Goal: Check status: Check status

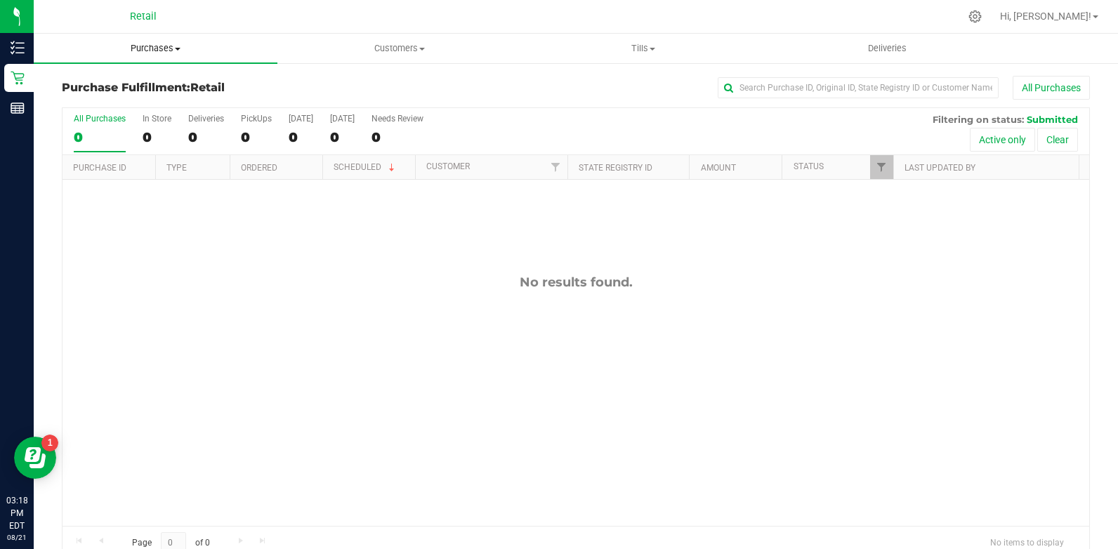
click at [159, 48] on span "Purchases" at bounding box center [156, 48] width 244 height 13
click at [147, 116] on li "All purchases" at bounding box center [156, 118] width 244 height 17
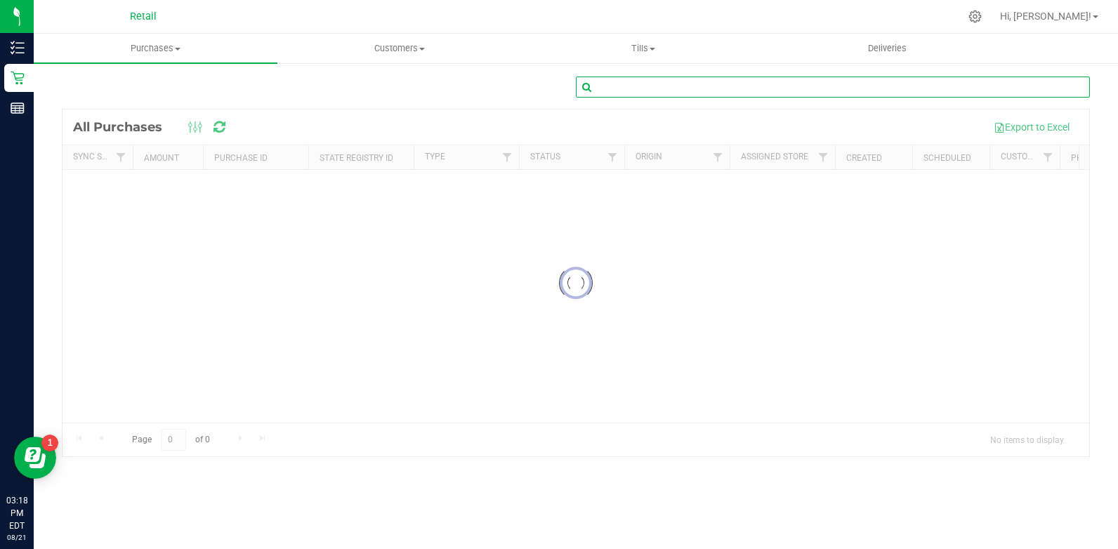
click at [729, 87] on input "text" at bounding box center [833, 87] width 514 height 21
type input "rice"
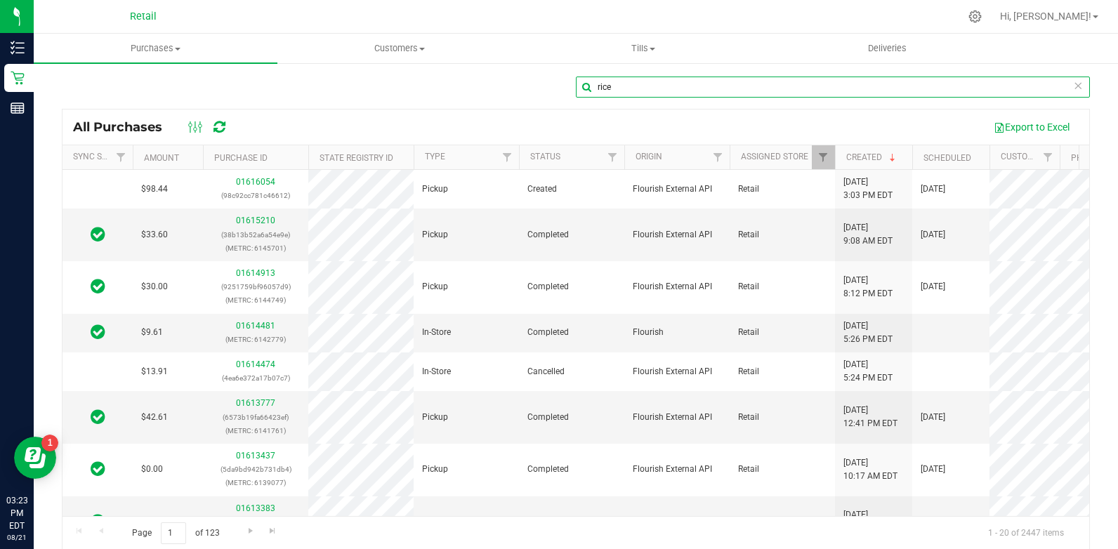
click at [680, 84] on input "rice" at bounding box center [833, 87] width 514 height 21
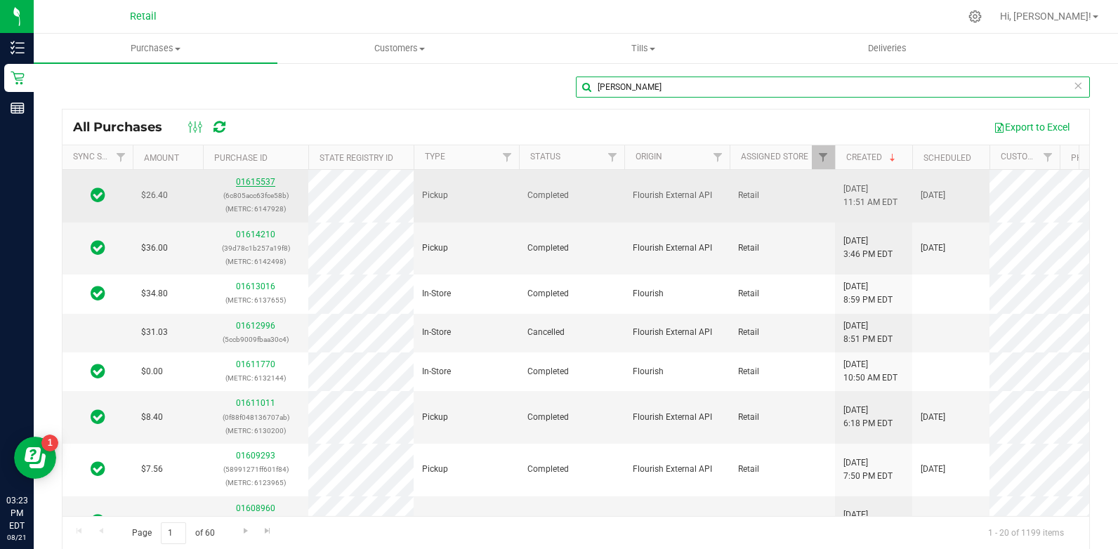
type input "[PERSON_NAME]"
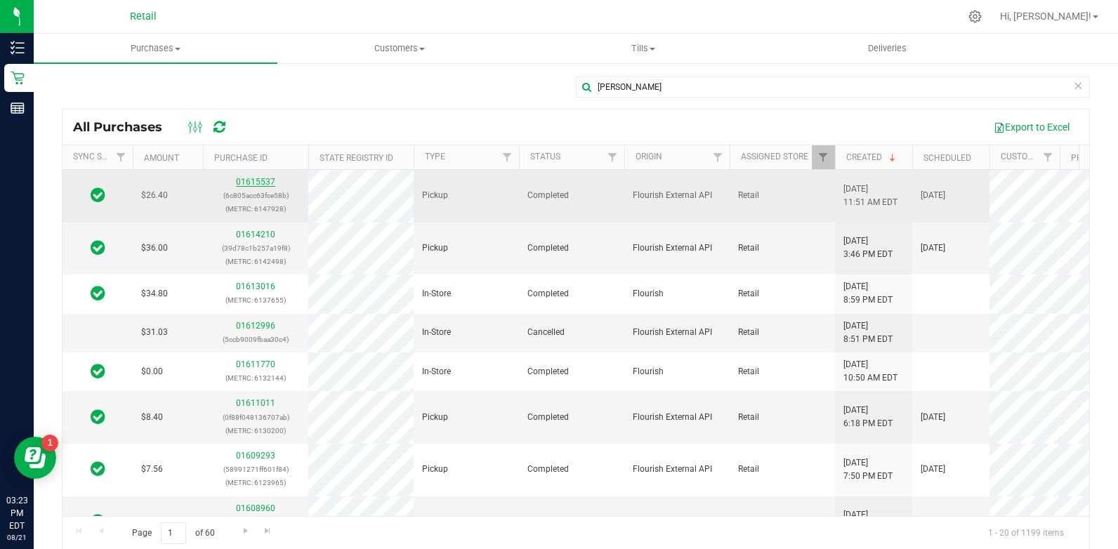
click at [250, 181] on link "01615537" at bounding box center [255, 182] width 39 height 10
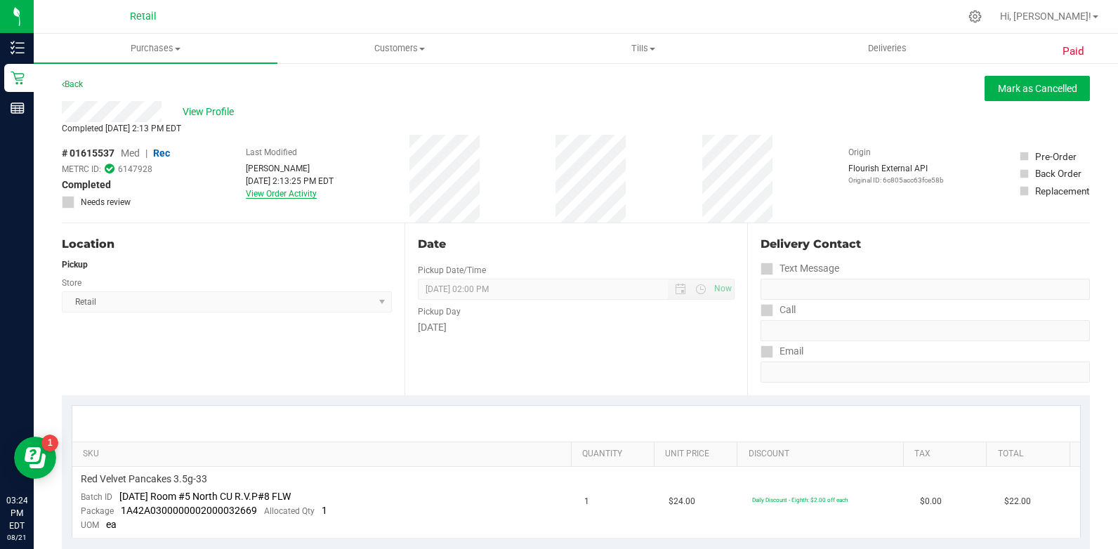
click at [280, 191] on link "View Order Activity" at bounding box center [281, 194] width 71 height 10
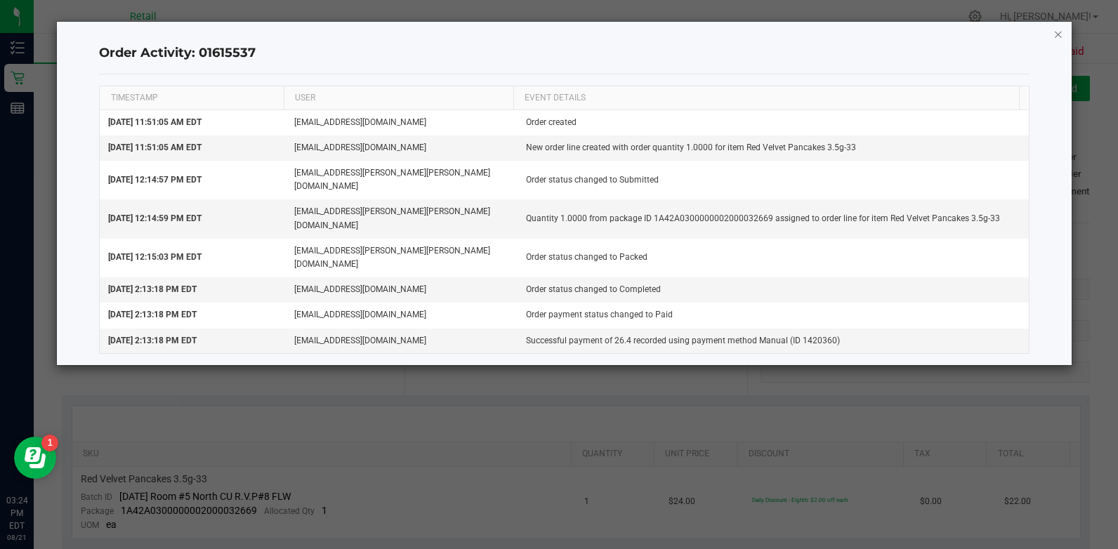
click at [1056, 31] on icon "button" at bounding box center [1059, 33] width 10 height 17
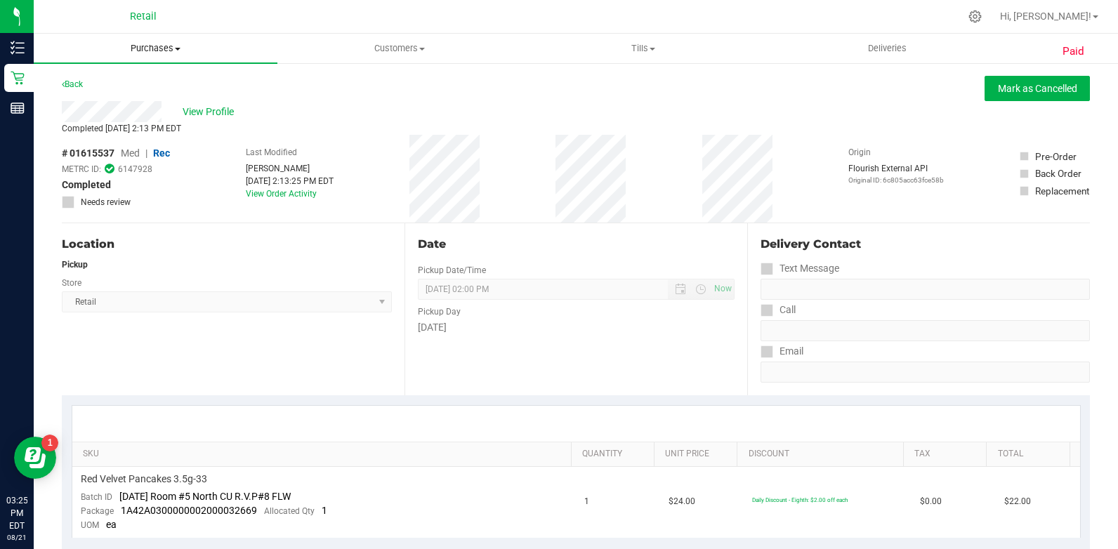
click at [165, 58] on uib-tab-heading "Purchases Summary of purchases Fulfillment All purchases" at bounding box center [156, 49] width 244 height 30
click at [160, 124] on li "All purchases" at bounding box center [156, 118] width 244 height 17
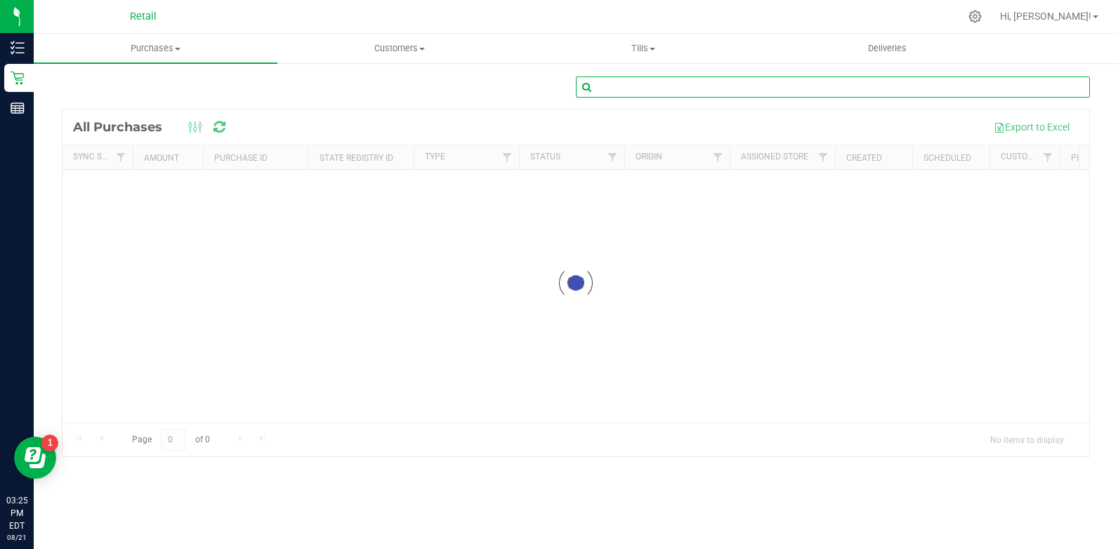
click at [766, 86] on input "text" at bounding box center [833, 87] width 514 height 21
type input "[PERSON_NAME]"
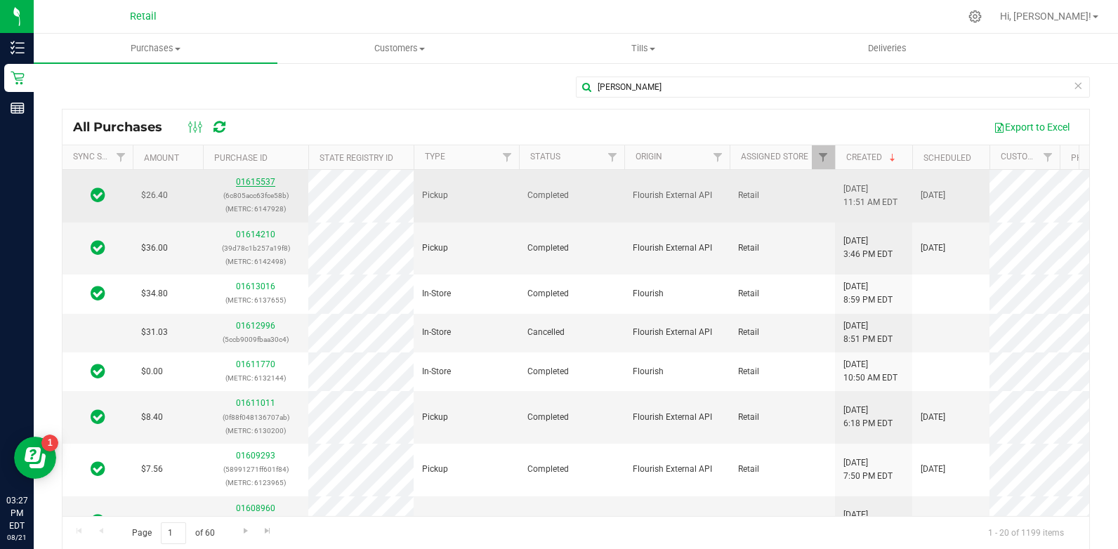
click at [266, 180] on link "01615537" at bounding box center [255, 182] width 39 height 10
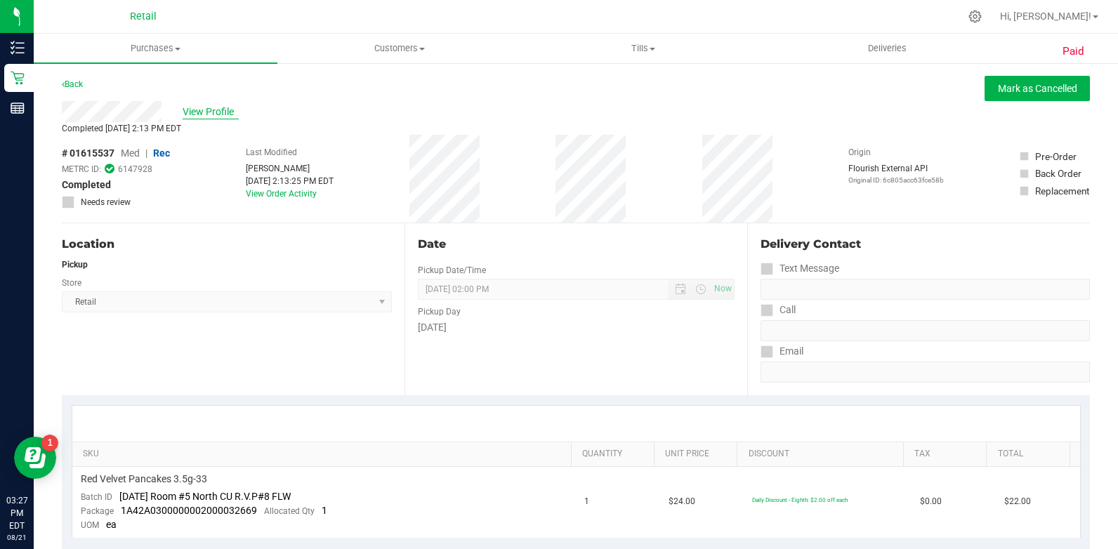
click at [199, 107] on span "View Profile" at bounding box center [211, 112] width 56 height 15
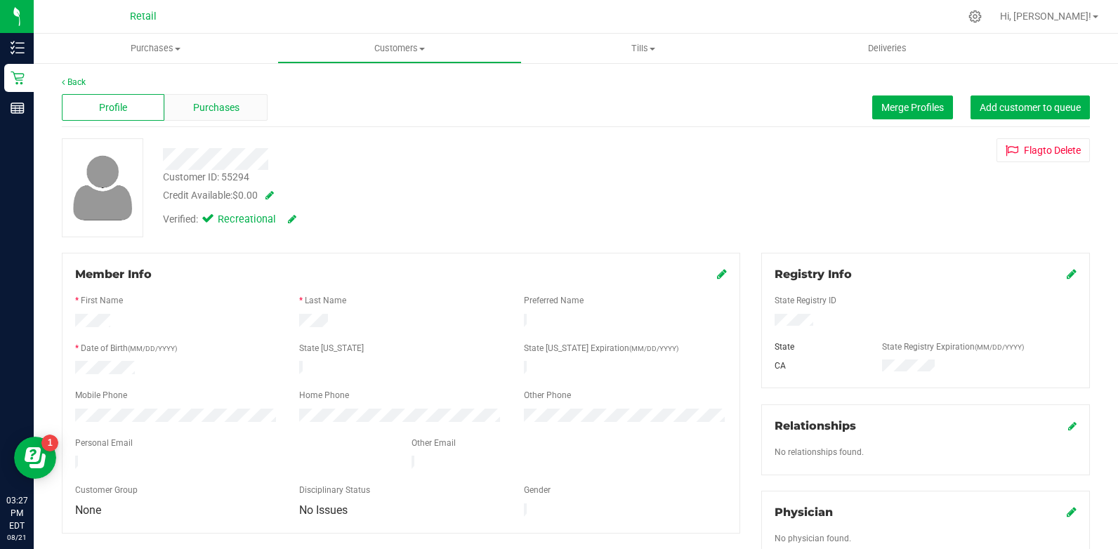
click at [223, 105] on span "Purchases" at bounding box center [216, 107] width 46 height 15
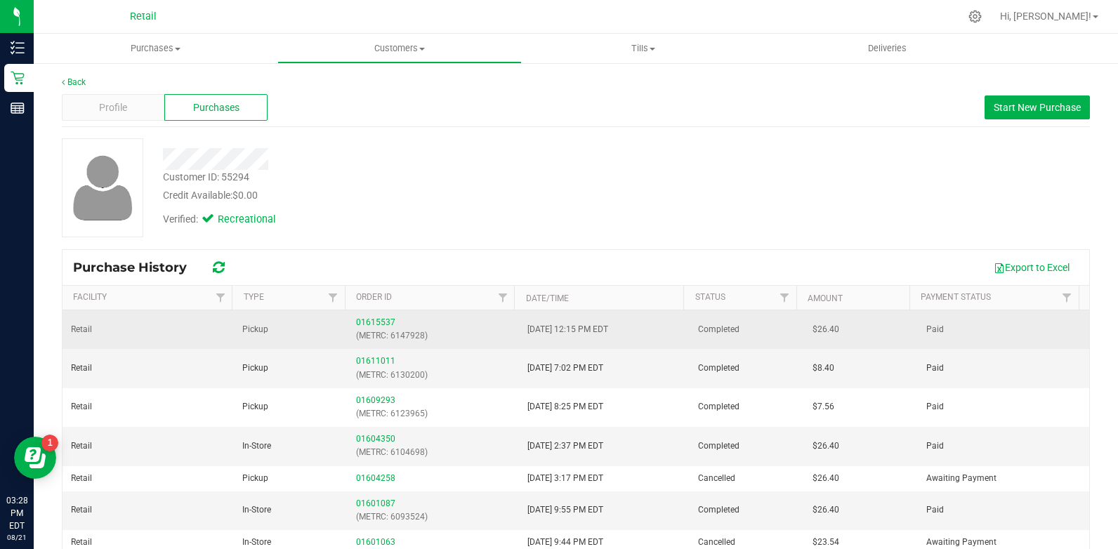
click at [379, 313] on td "01615537 (METRC: 6147928)" at bounding box center [433, 329] width 171 height 39
click at [379, 320] on link "01615537" at bounding box center [375, 323] width 39 height 10
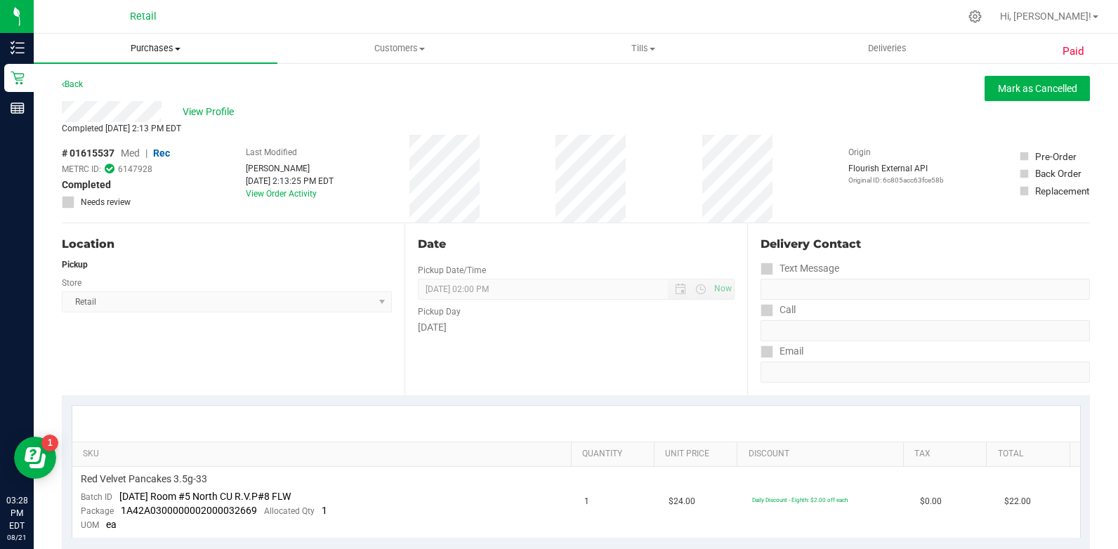
click at [158, 47] on span "Purchases" at bounding box center [156, 48] width 244 height 13
click at [303, 100] on div "Back [PERSON_NAME] as Cancelled" at bounding box center [576, 88] width 1028 height 25
click at [206, 107] on span "View Profile" at bounding box center [211, 112] width 56 height 15
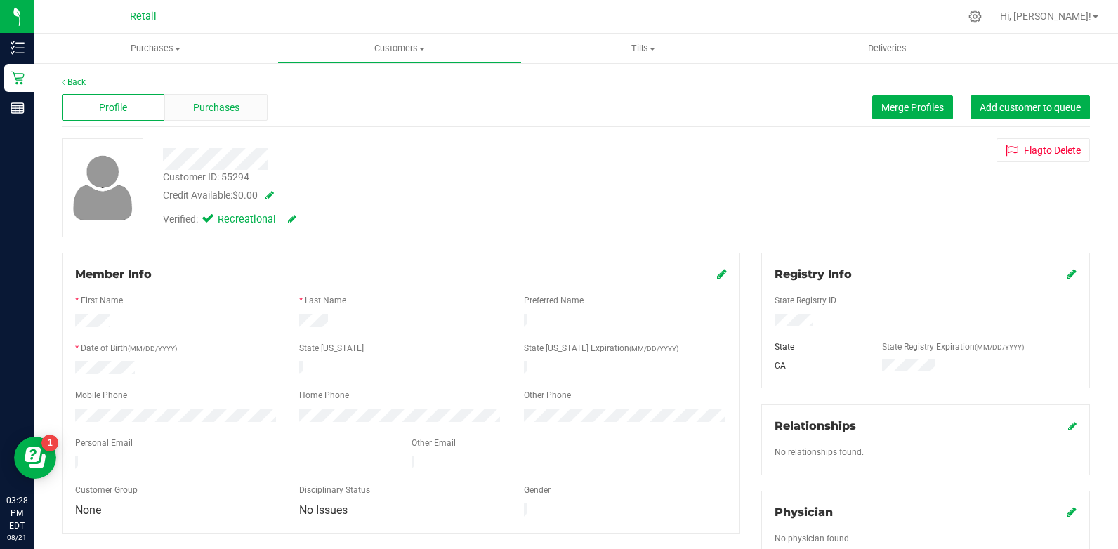
click at [235, 101] on span "Purchases" at bounding box center [216, 107] width 46 height 15
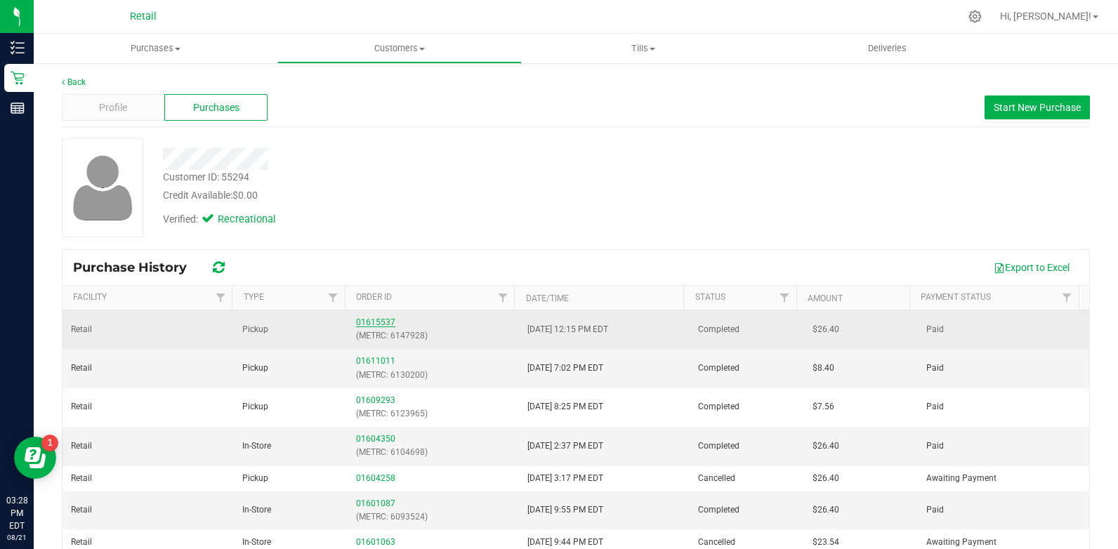
click at [372, 323] on link "01615537" at bounding box center [375, 323] width 39 height 10
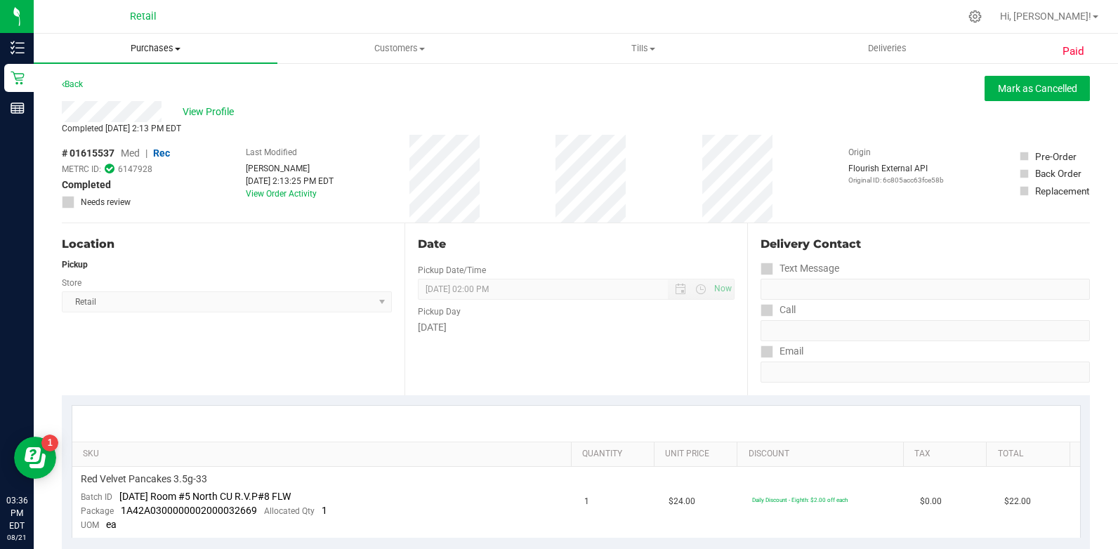
click at [174, 47] on span "Purchases" at bounding box center [156, 48] width 244 height 13
click at [152, 125] on li "All purchases" at bounding box center [156, 118] width 244 height 17
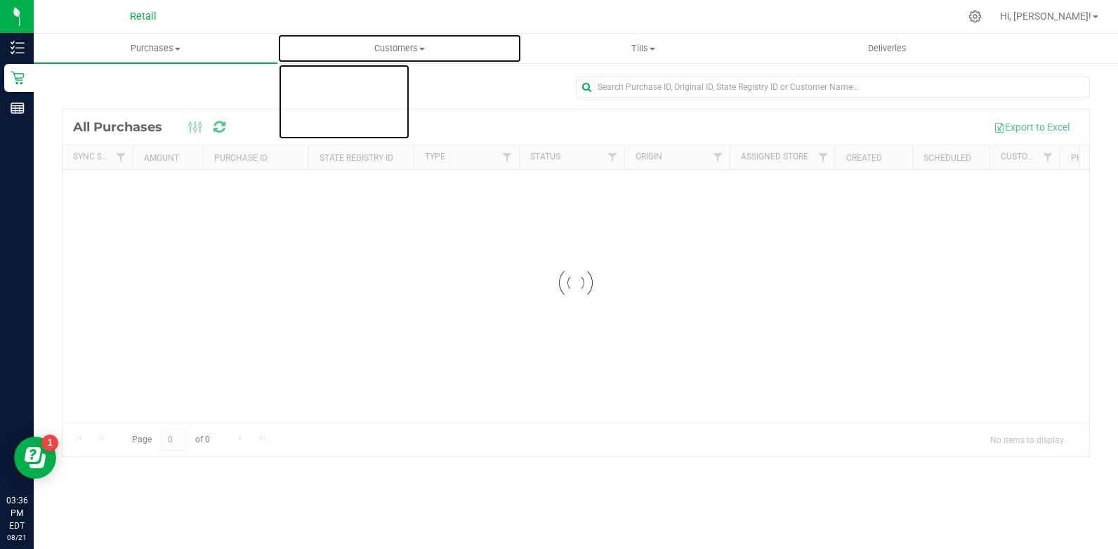
click at [417, 45] on span "Customers" at bounding box center [399, 48] width 242 height 13
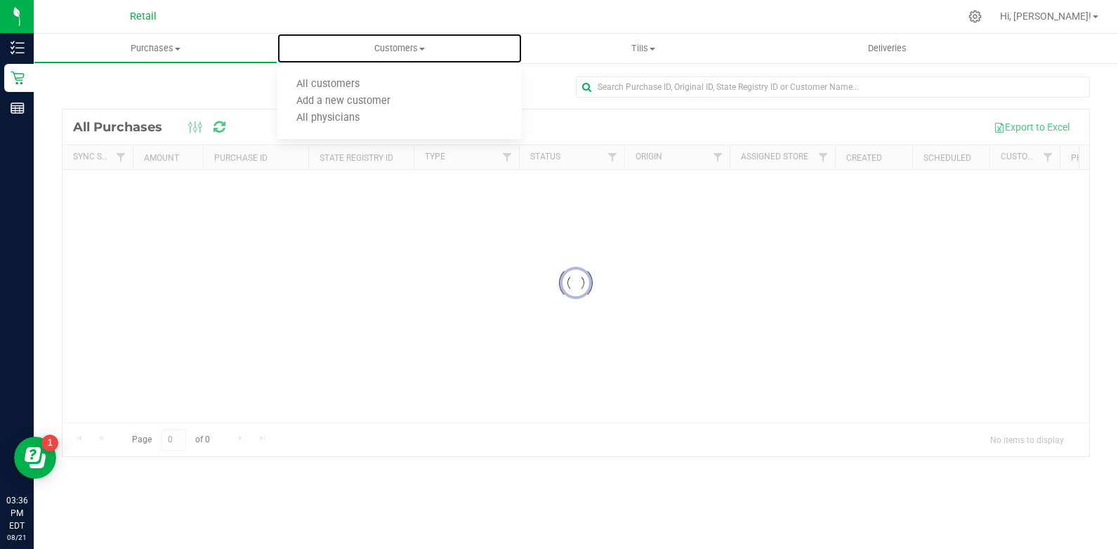
click at [417, 45] on span "Customers" at bounding box center [399, 48] width 244 height 13
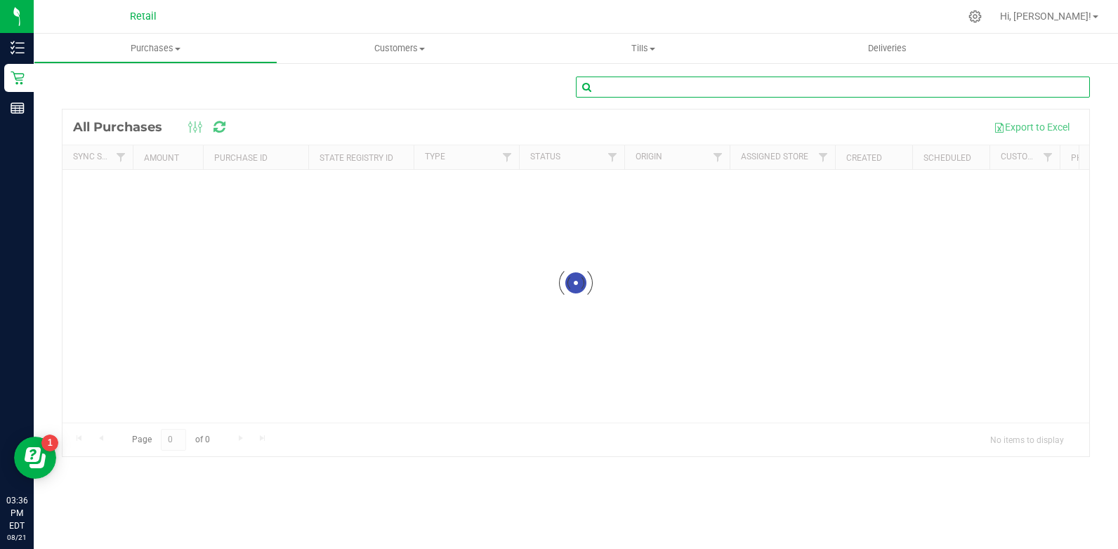
click at [615, 87] on input "text" at bounding box center [833, 87] width 514 height 21
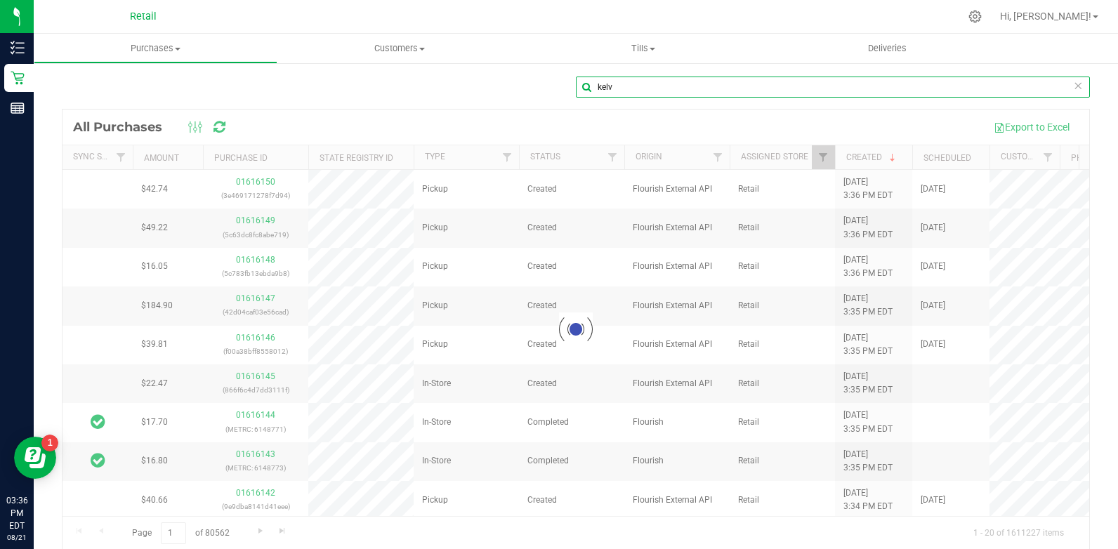
type input "kelv"
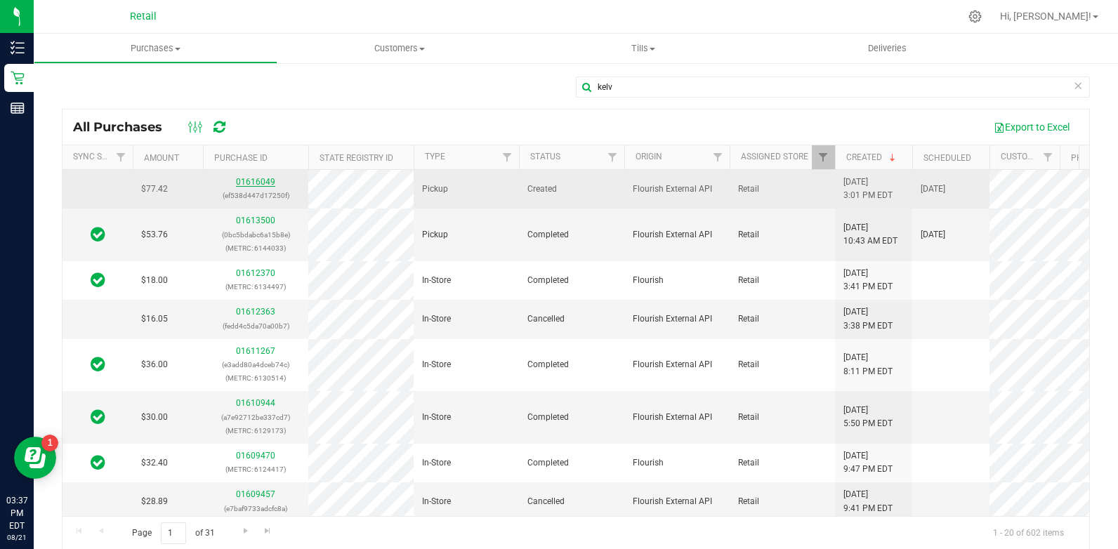
click at [266, 182] on link "01616049" at bounding box center [255, 182] width 39 height 10
